Goal: Task Accomplishment & Management: Manage account settings

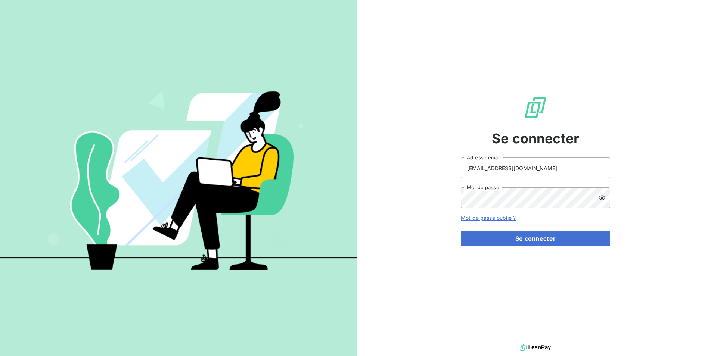
type input "justine.monsaingeon@dynseo.com"
click at [461, 231] on button "Se connecter" at bounding box center [535, 239] width 149 height 16
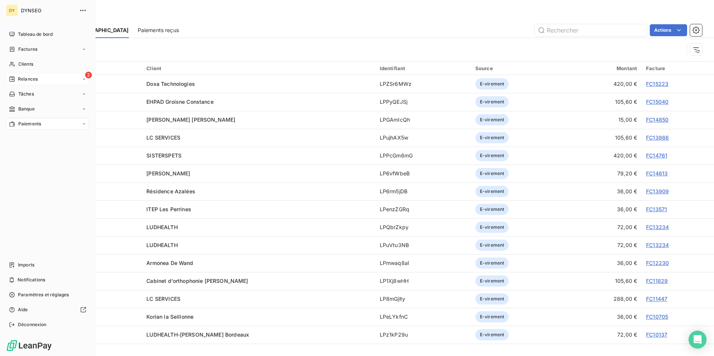
click at [44, 80] on div "2 Relances" at bounding box center [47, 79] width 83 height 12
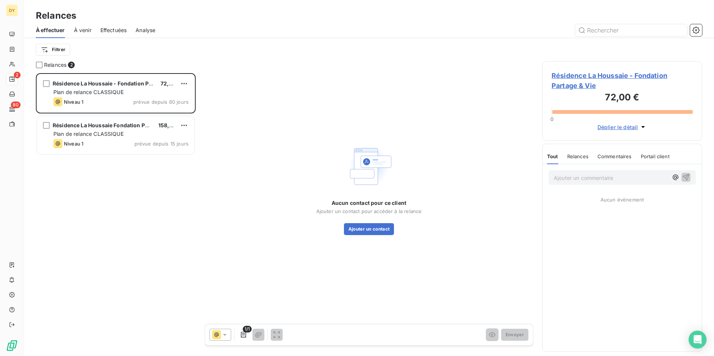
scroll to position [277, 154]
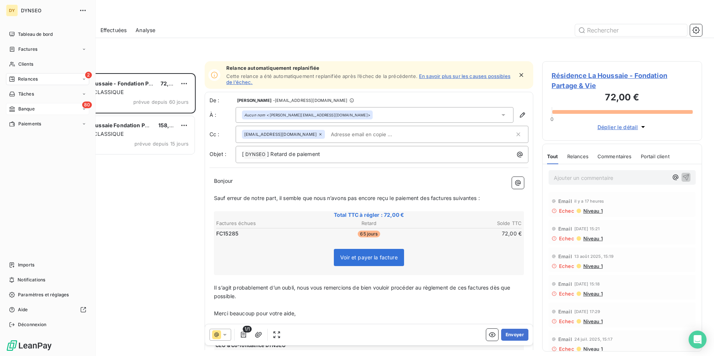
click at [16, 112] on div "Banque" at bounding box center [22, 109] width 26 height 7
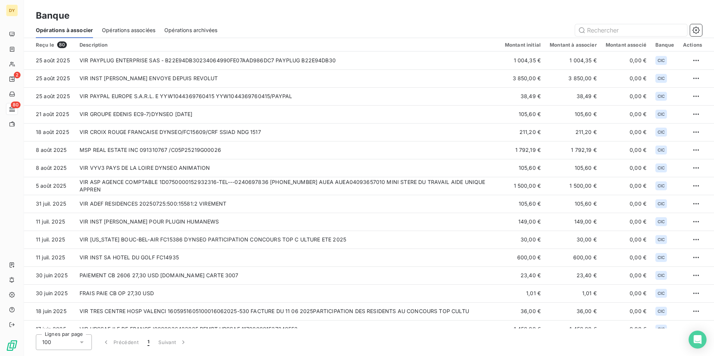
click at [119, 27] on span "Opérations associées" at bounding box center [128, 30] width 53 height 7
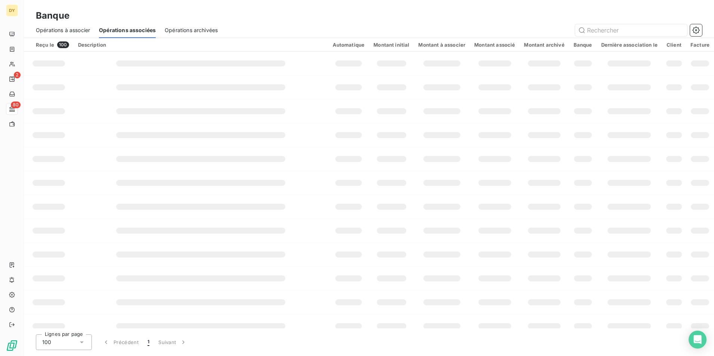
click at [62, 31] on span "Opérations à associer" at bounding box center [63, 30] width 54 height 7
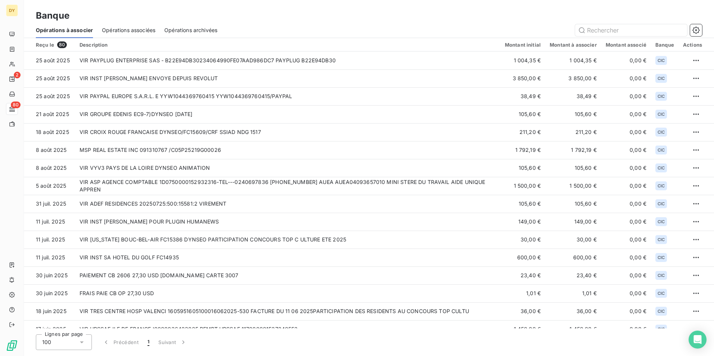
click at [122, 31] on span "Opérations associées" at bounding box center [128, 30] width 53 height 7
